Goal: Task Accomplishment & Management: Use online tool/utility

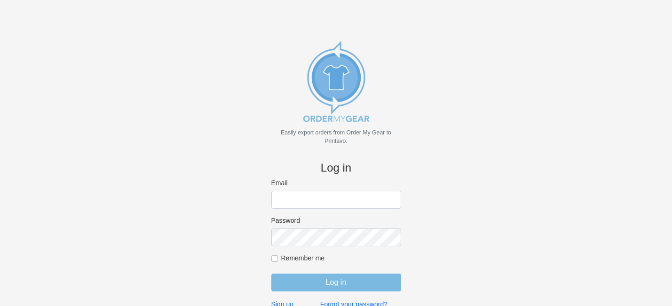
type input "[EMAIL_ADDRESS][DOMAIN_NAME]"
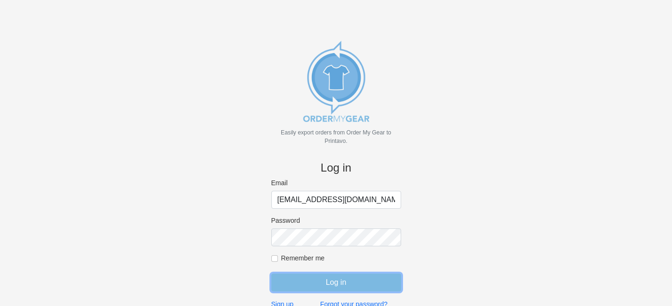
click at [330, 291] on input "Log in" at bounding box center [336, 283] width 130 height 18
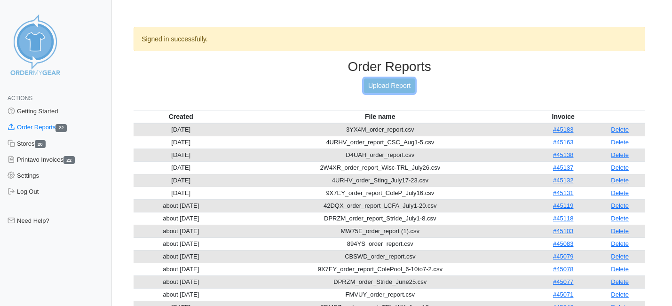
click at [388, 86] on link "Upload Report" at bounding box center [389, 86] width 51 height 15
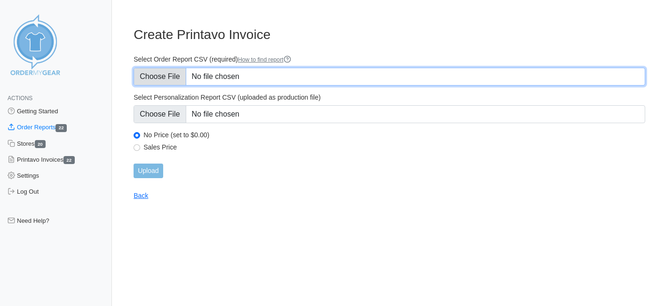
click at [167, 74] on input "Select Order Report CSV (required) How to find report" at bounding box center [389, 77] width 511 height 18
click at [234, 72] on input "Select Order Report CSV (required) How to find report" at bounding box center [389, 77] width 511 height 18
type input "C:\fakepath\DPRZM_order_report_STRIDE_8-13-25.csv"
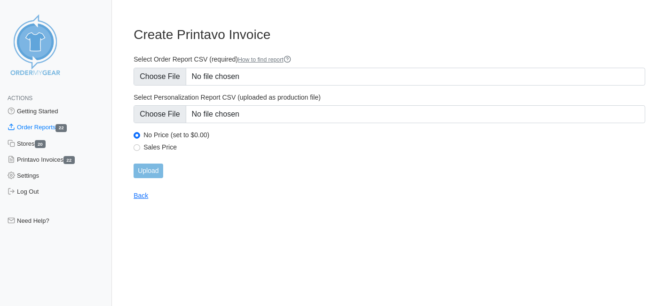
click at [146, 145] on label "Sales Price" at bounding box center [394, 147] width 502 height 8
click at [140, 145] on input "Sales Price" at bounding box center [137, 147] width 7 height 7
radio input "true"
click at [144, 166] on input "Upload" at bounding box center [148, 171] width 29 height 15
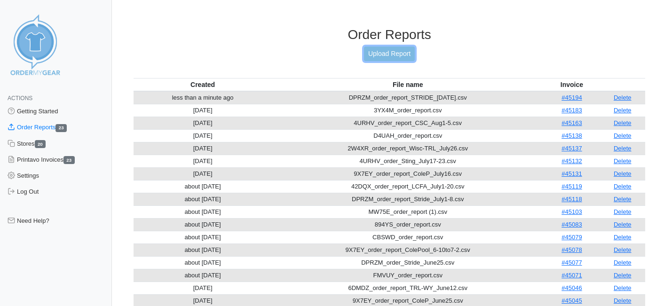
click at [401, 53] on link "Upload Report" at bounding box center [389, 54] width 51 height 15
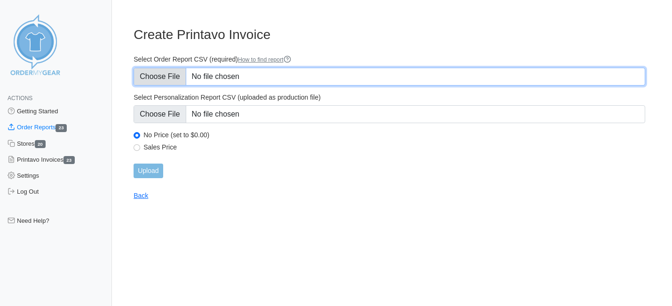
click at [175, 75] on input "Select Order Report CSV (required) How to find report" at bounding box center [389, 77] width 511 height 18
type input "C:\fakepath\CBSWD_order_report_AMR_8-10-25.csv"
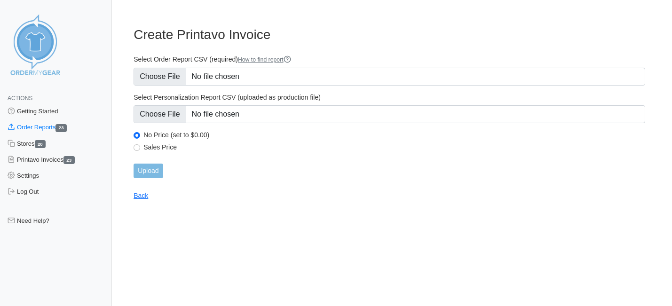
click at [143, 147] on label "Sales Price" at bounding box center [394, 147] width 502 height 8
click at [140, 147] on input "Sales Price" at bounding box center [137, 147] width 7 height 7
radio input "true"
click at [145, 165] on input "Upload" at bounding box center [148, 171] width 29 height 15
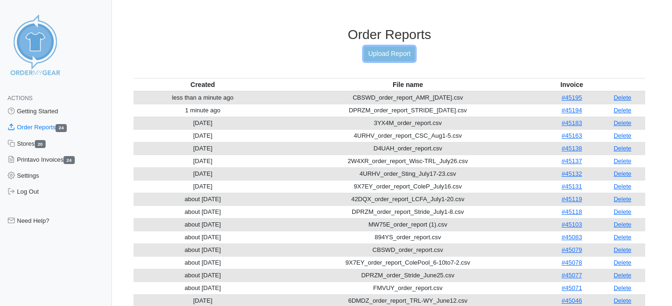
click at [384, 54] on link "Upload Report" at bounding box center [389, 54] width 51 height 15
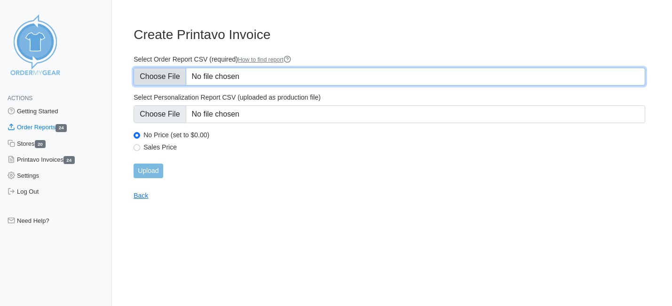
click at [171, 69] on input "Select Order Report CSV (required) How to find report" at bounding box center [389, 77] width 511 height 18
click at [162, 79] on input "Select Order Report CSV (required) How to find report" at bounding box center [389, 77] width 511 height 18
type input "C:\fakepath\42DQX_order_report_LCFA_8-1_8-20-25.csv"
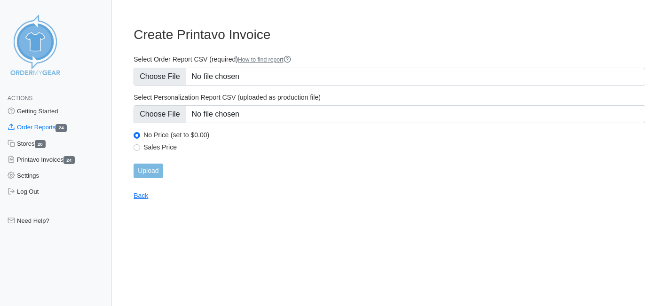
click at [154, 143] on label "Sales Price" at bounding box center [394, 147] width 502 height 8
click at [140, 144] on input "Sales Price" at bounding box center [137, 147] width 7 height 7
radio input "true"
click at [146, 167] on input "Upload" at bounding box center [148, 171] width 29 height 15
